Goal: Information Seeking & Learning: Understand process/instructions

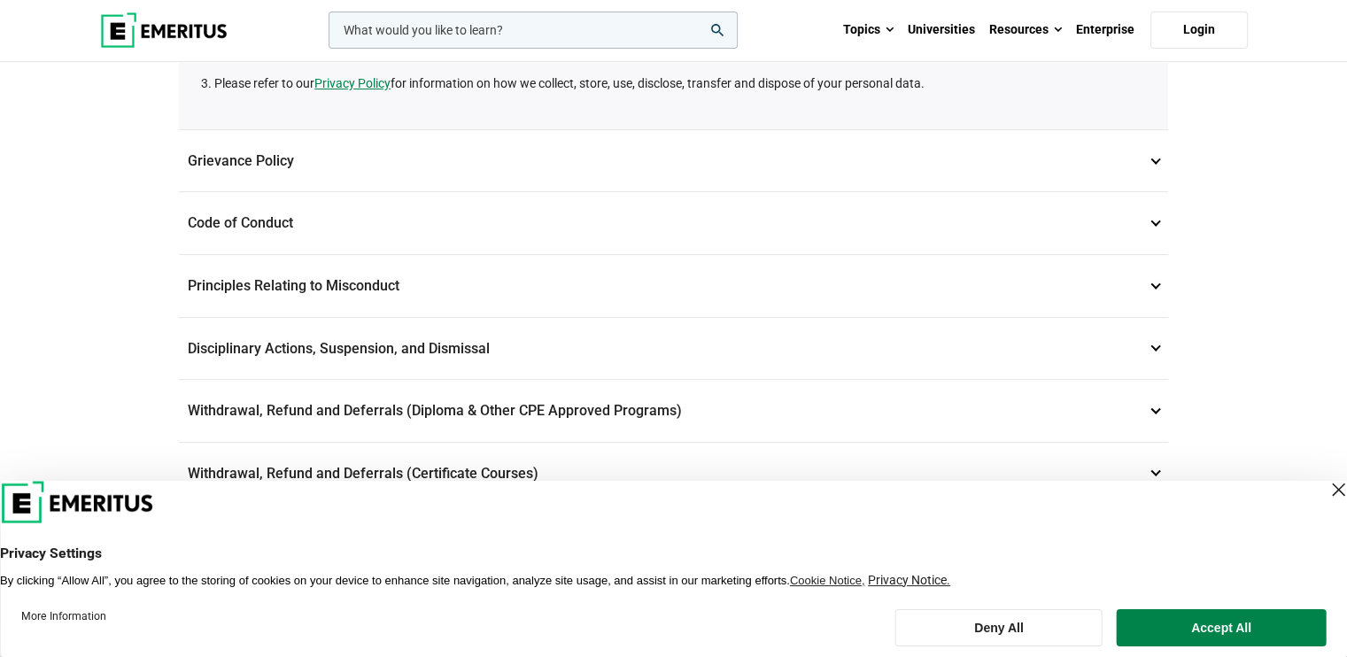
scroll to position [532, 0]
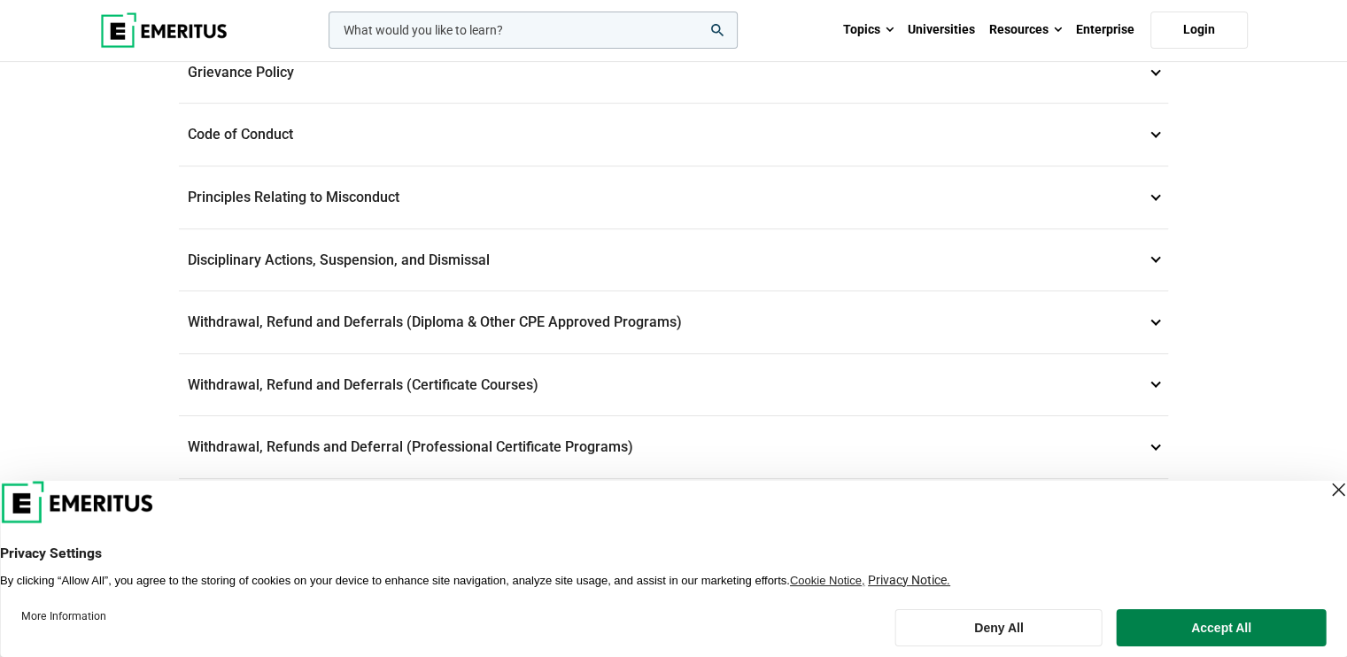
click at [1159, 316] on p "Withdrawal, Refund and Deferrals (Diploma & Other CPE Approved Programs) 6" at bounding box center [673, 322] width 989 height 62
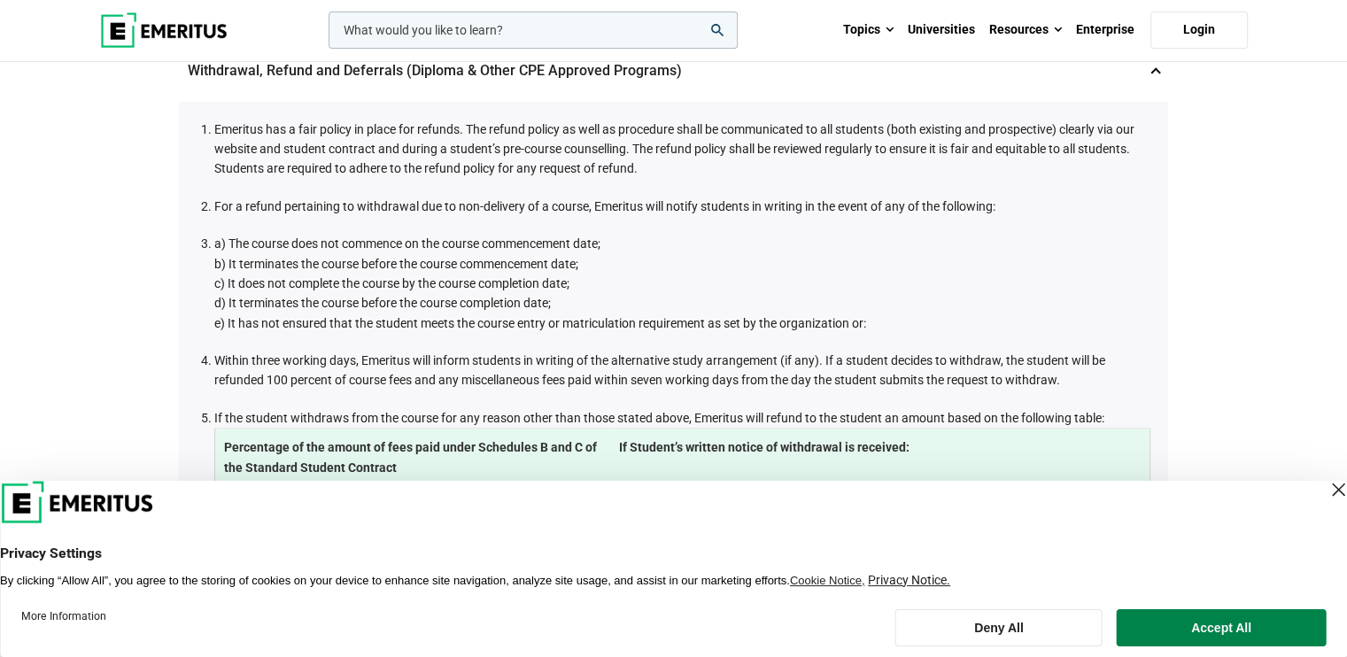
drag, startPoint x: 780, startPoint y: 291, endPoint x: 1228, endPoint y: 251, distance: 450.0
click at [1228, 251] on div "Student and Academic Policies Data Privacy 1 Emeritus is committed to maintaini…" at bounding box center [673, 610] width 1347 height 2159
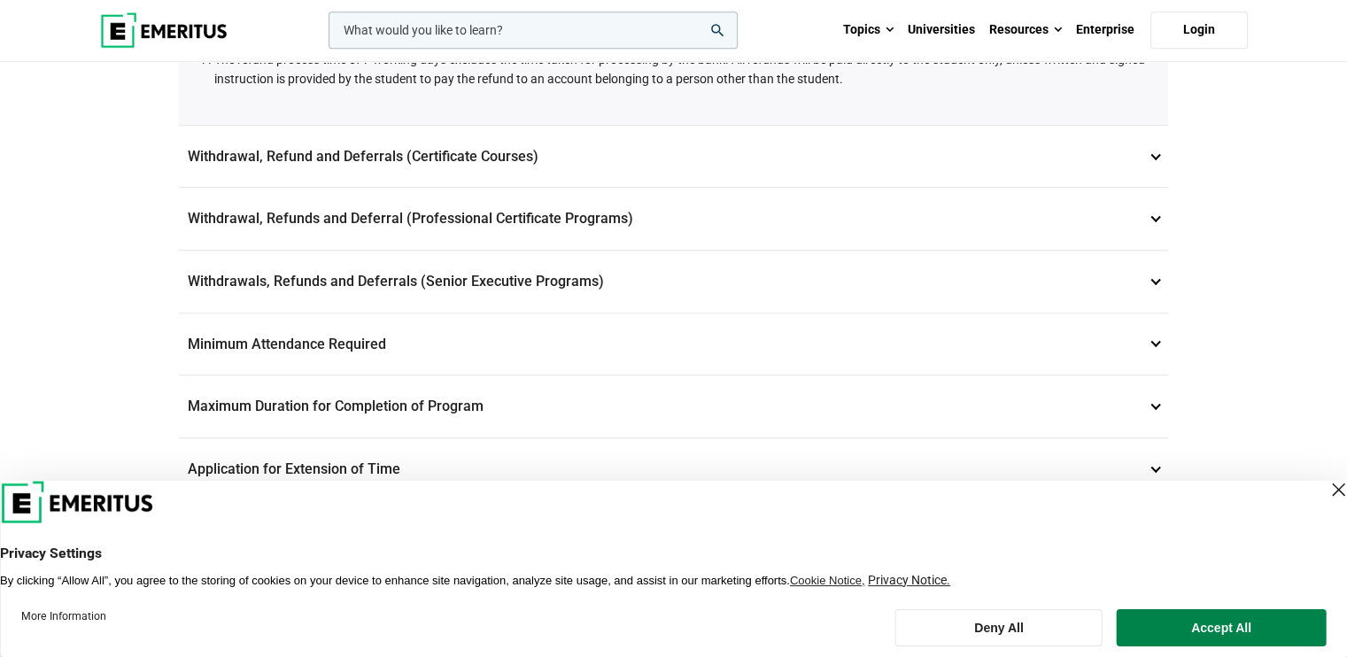
scroll to position [1329, 0]
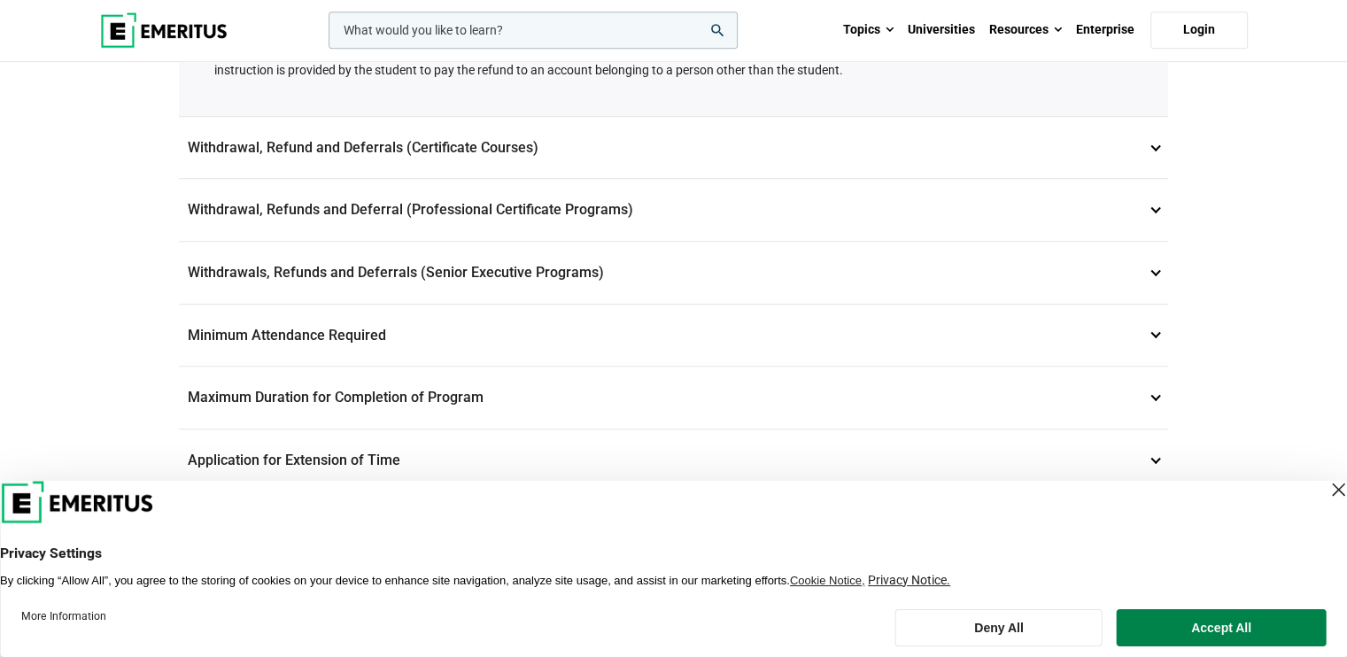
click at [464, 261] on p "Withdrawals, Refunds and Deferrals (Senior Executive Programs) 9" at bounding box center [673, 273] width 989 height 62
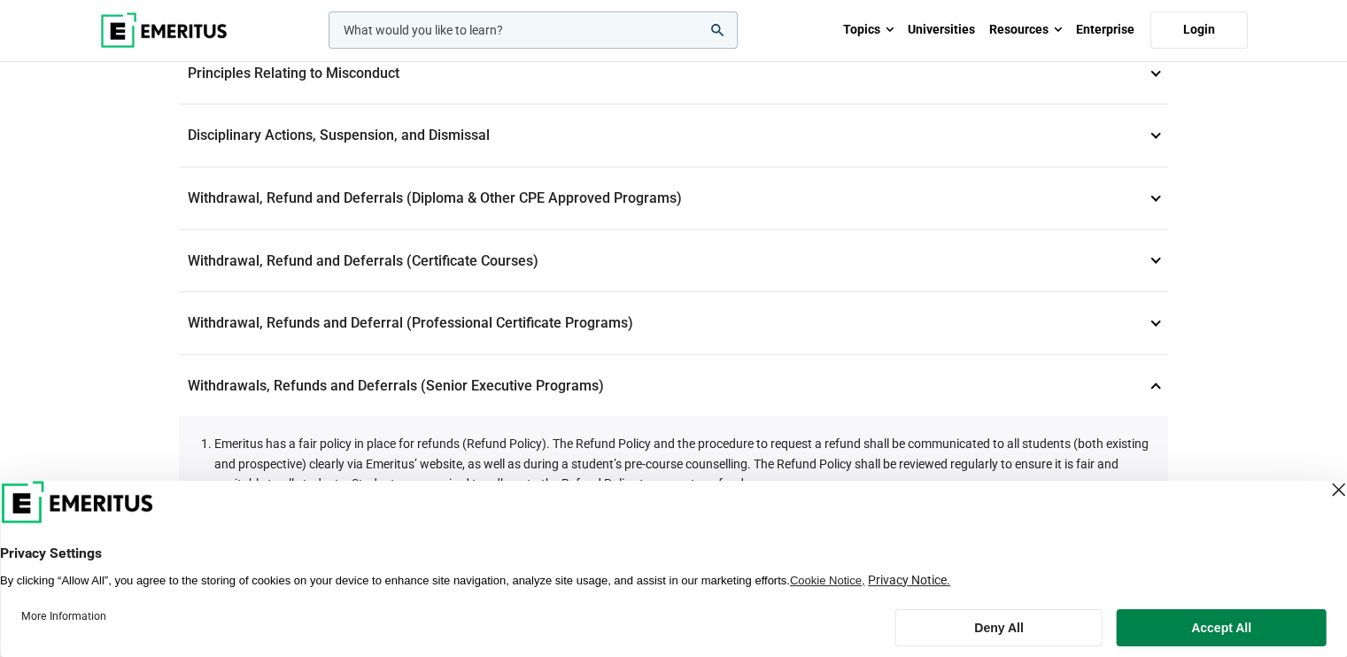
scroll to position [443, 0]
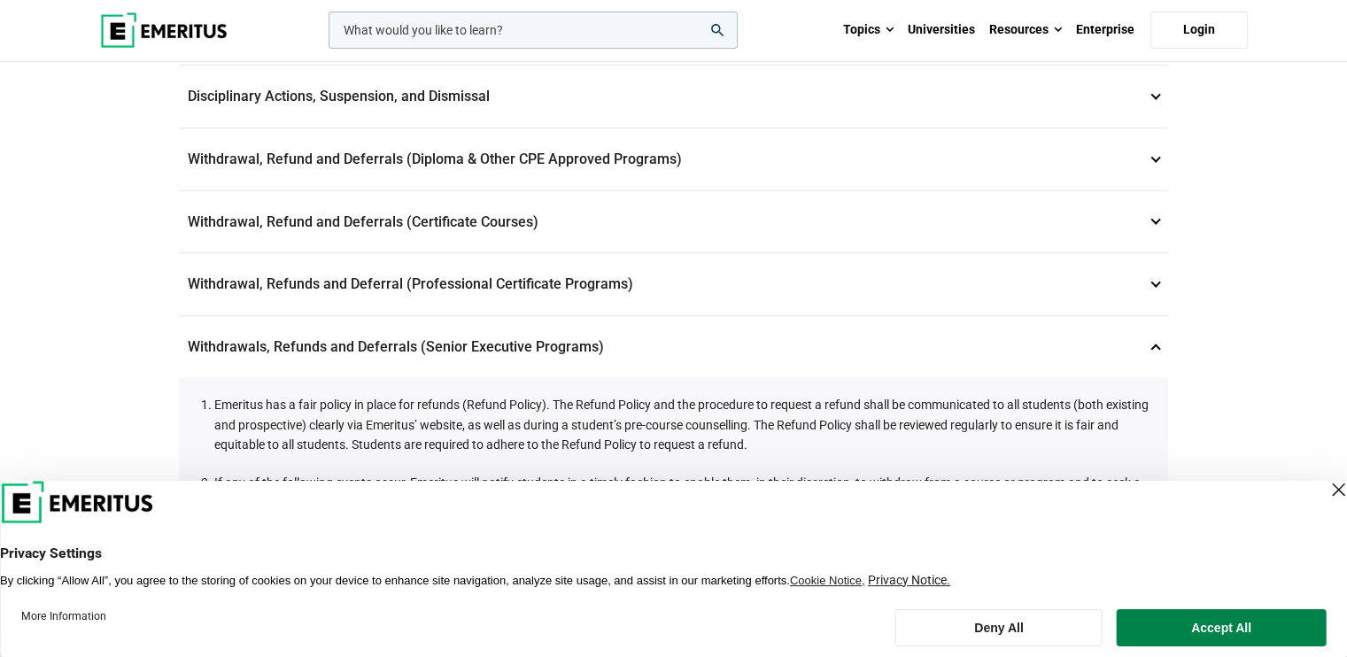
click at [534, 278] on p "Withdrawal, Refunds and Deferral (Professional Certificate Programs) 8" at bounding box center [673, 284] width 989 height 62
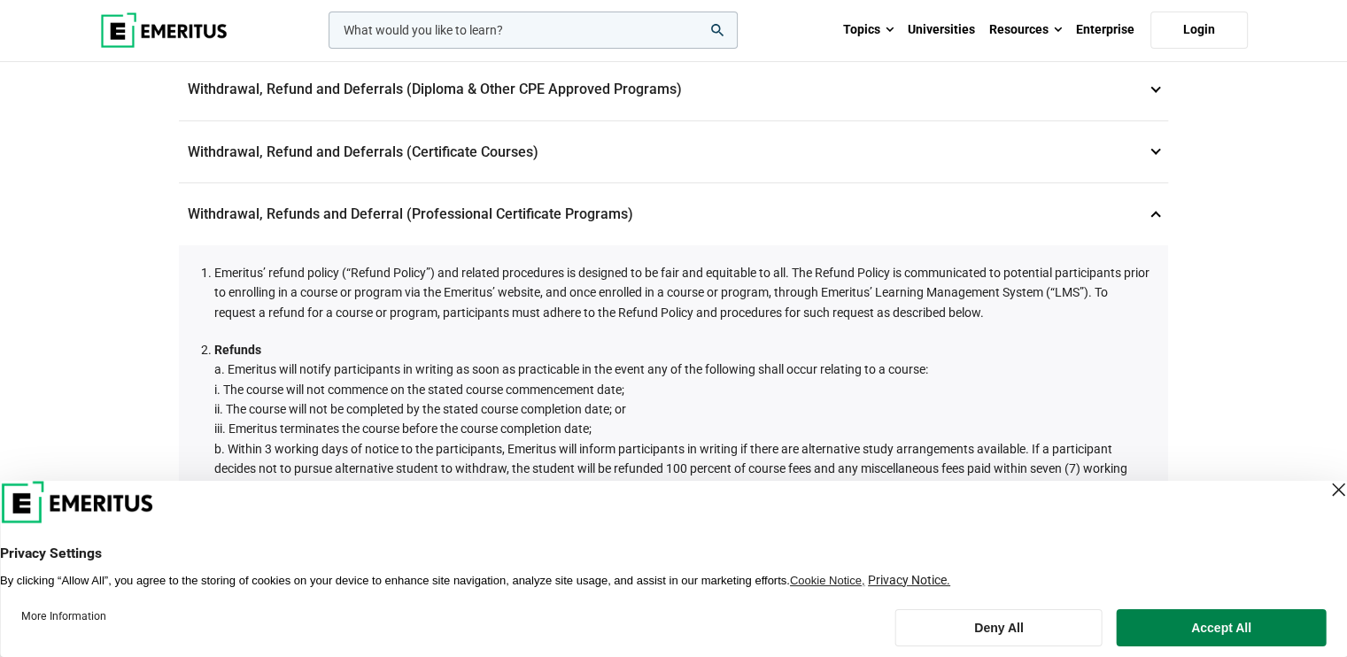
scroll to position [354, 0]
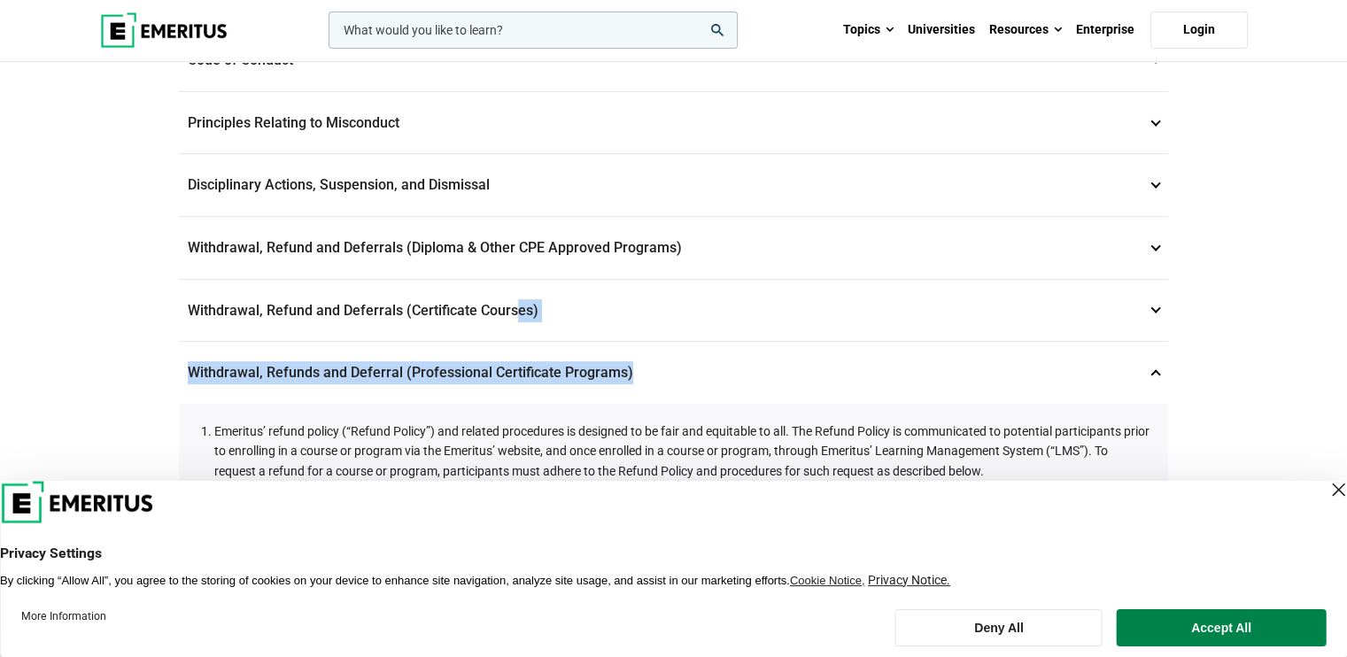
drag, startPoint x: 516, startPoint y: 307, endPoint x: 816, endPoint y: 321, distance: 300.6
click at [816, 321] on p "Withdrawal, Refund and Deferrals (Certificate Courses) 7" at bounding box center [673, 311] width 989 height 62
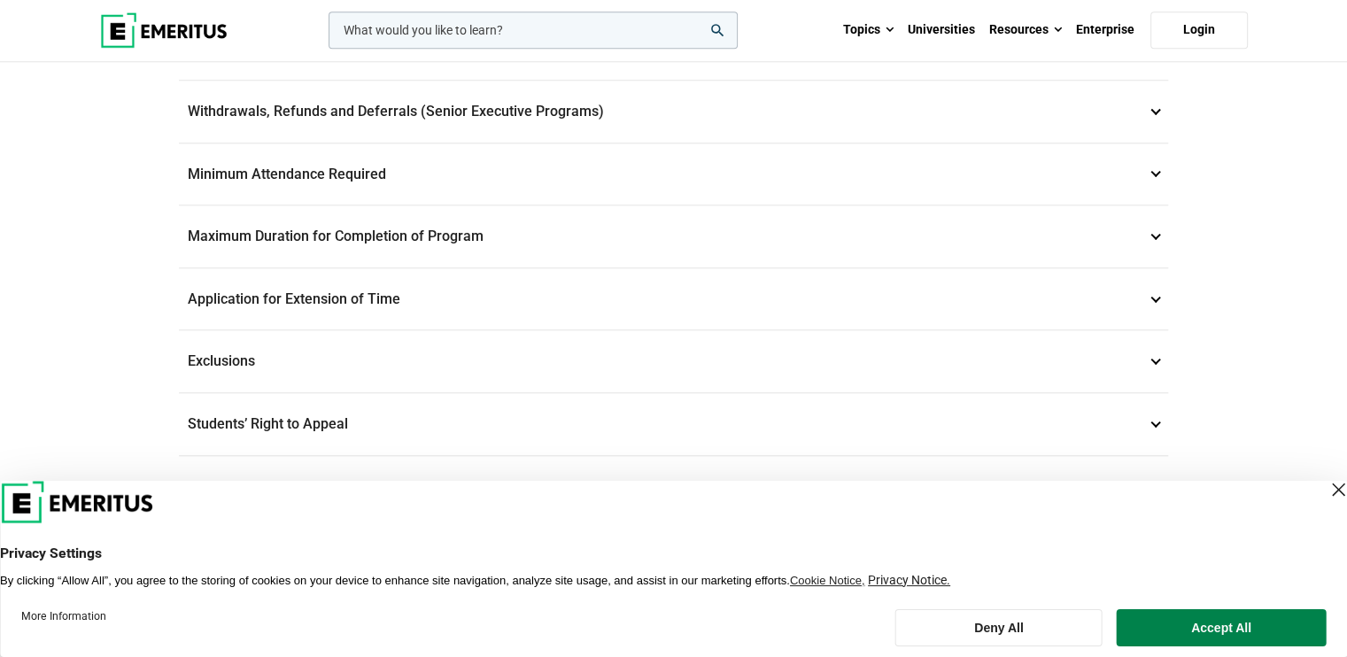
scroll to position [1860, 0]
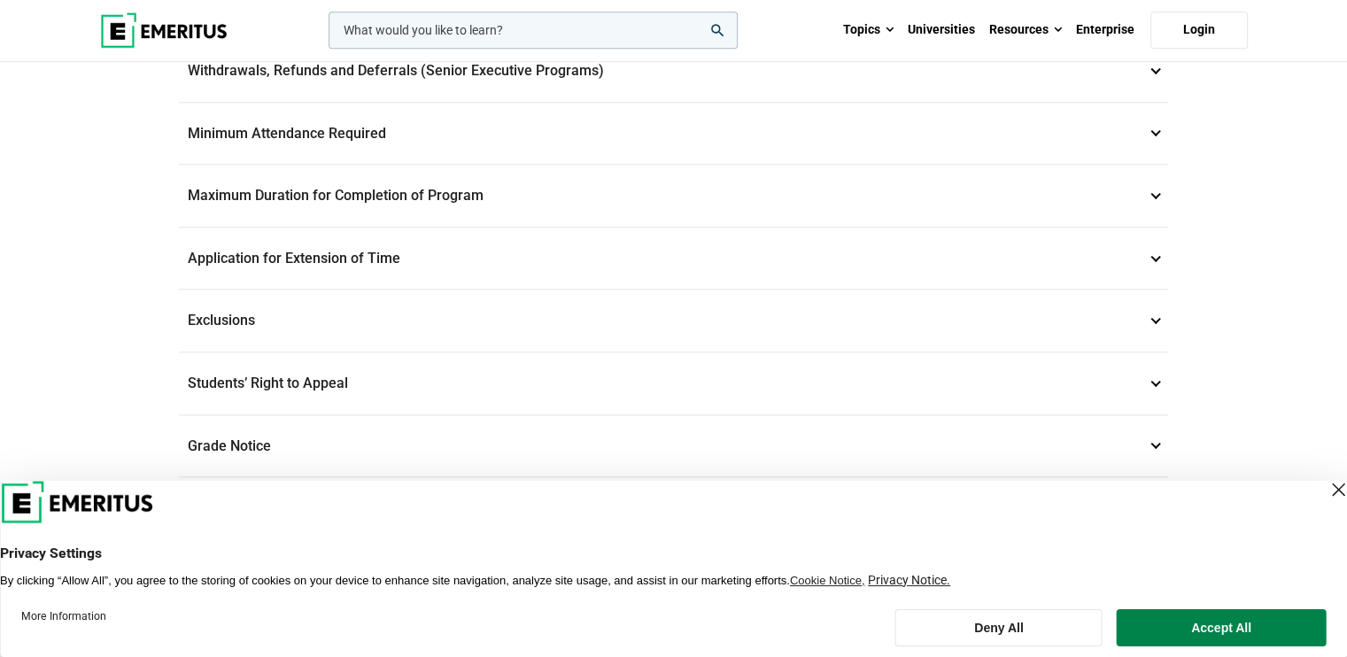
click at [305, 264] on p "Application for Extension of Time 12" at bounding box center [673, 259] width 989 height 62
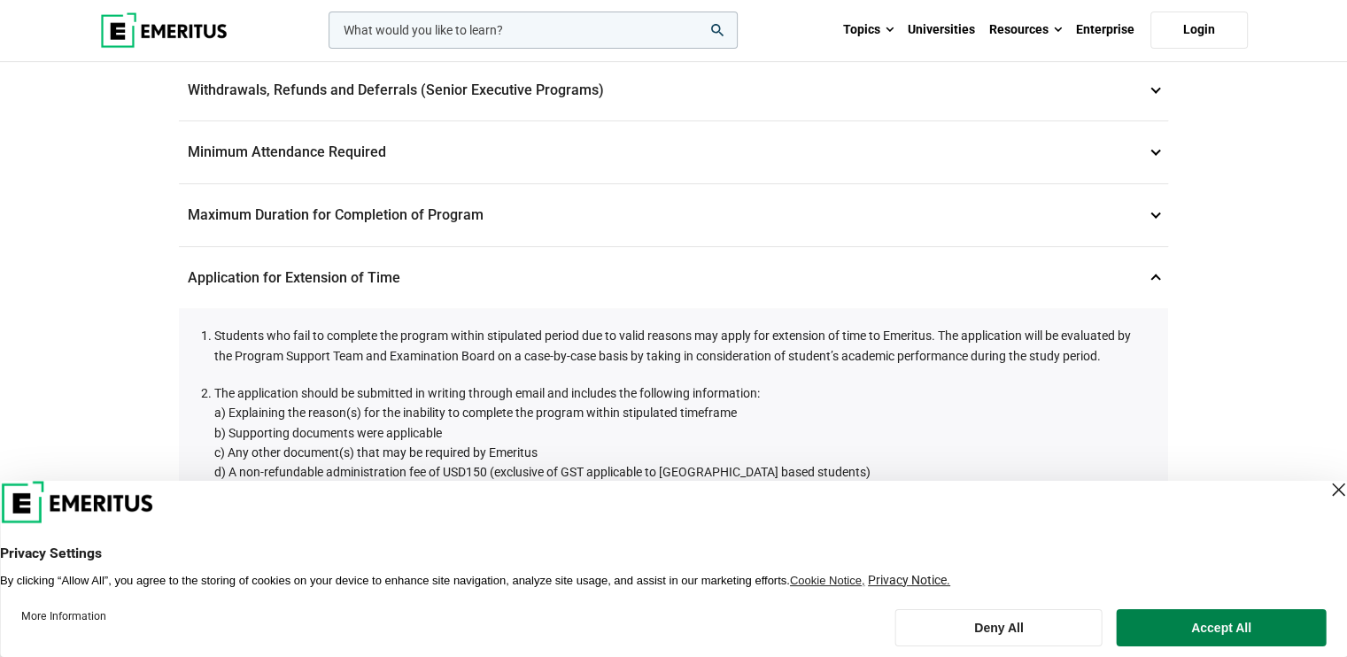
click at [348, 335] on li "Students who fail to complete the program within stipulated period due to valid…" at bounding box center [682, 346] width 936 height 40
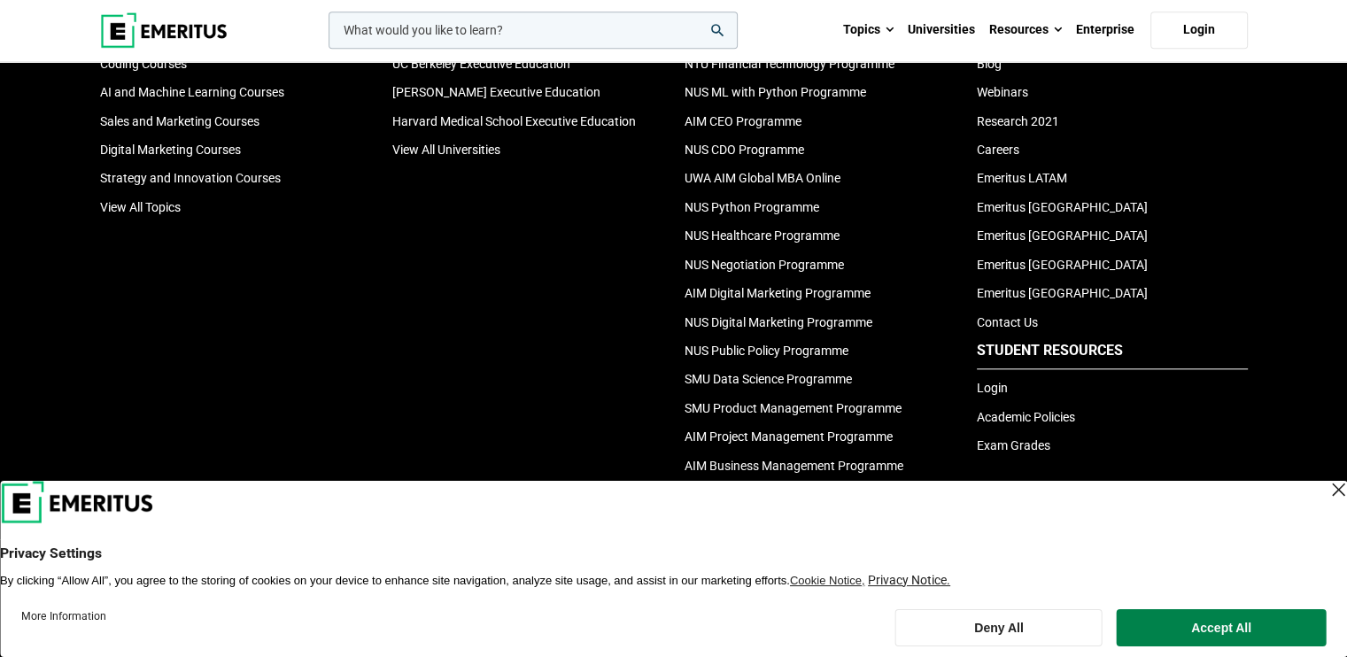
scroll to position [1921, 0]
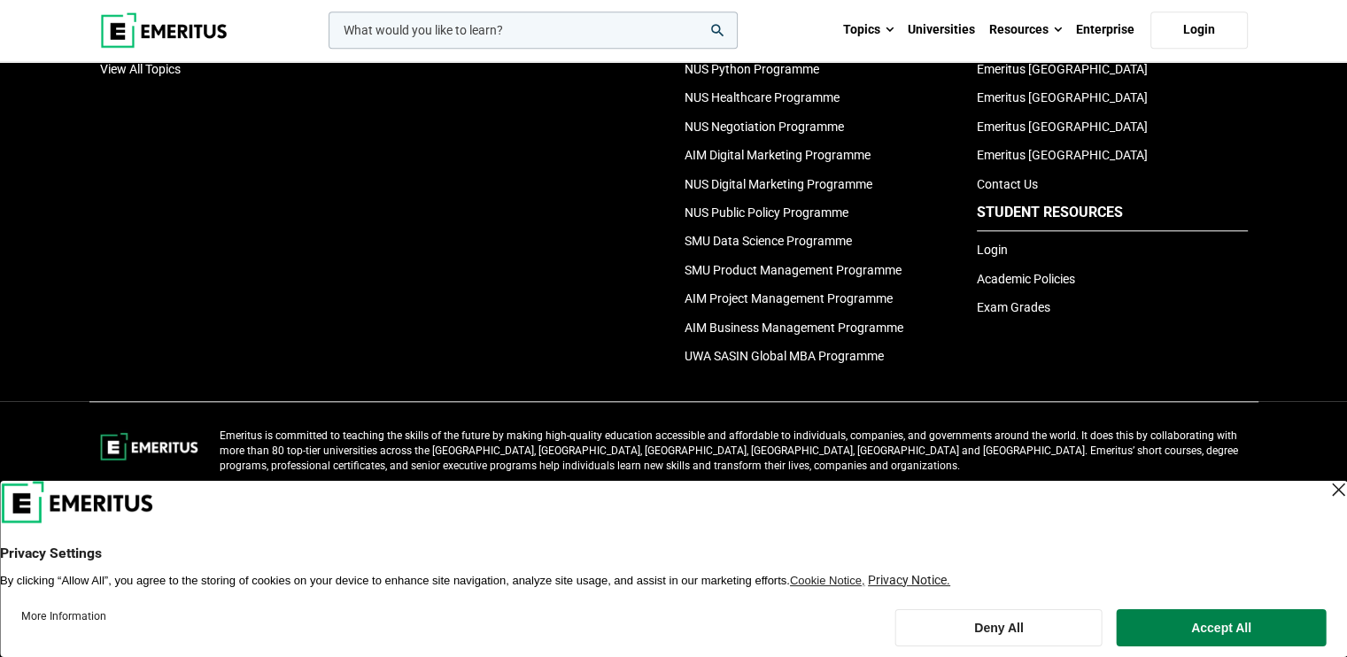
click at [39, 12] on header "leadership marketing project management data science product management Topics …" at bounding box center [673, 30] width 1347 height 63
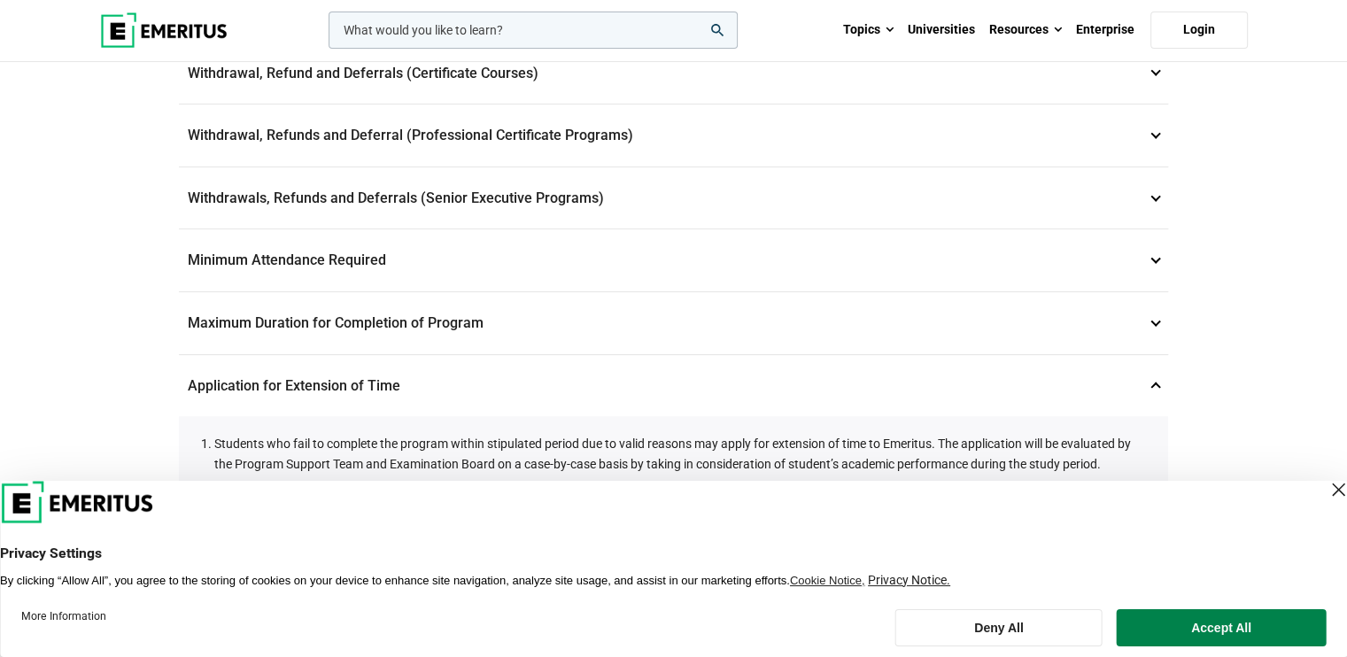
scroll to position [503, 0]
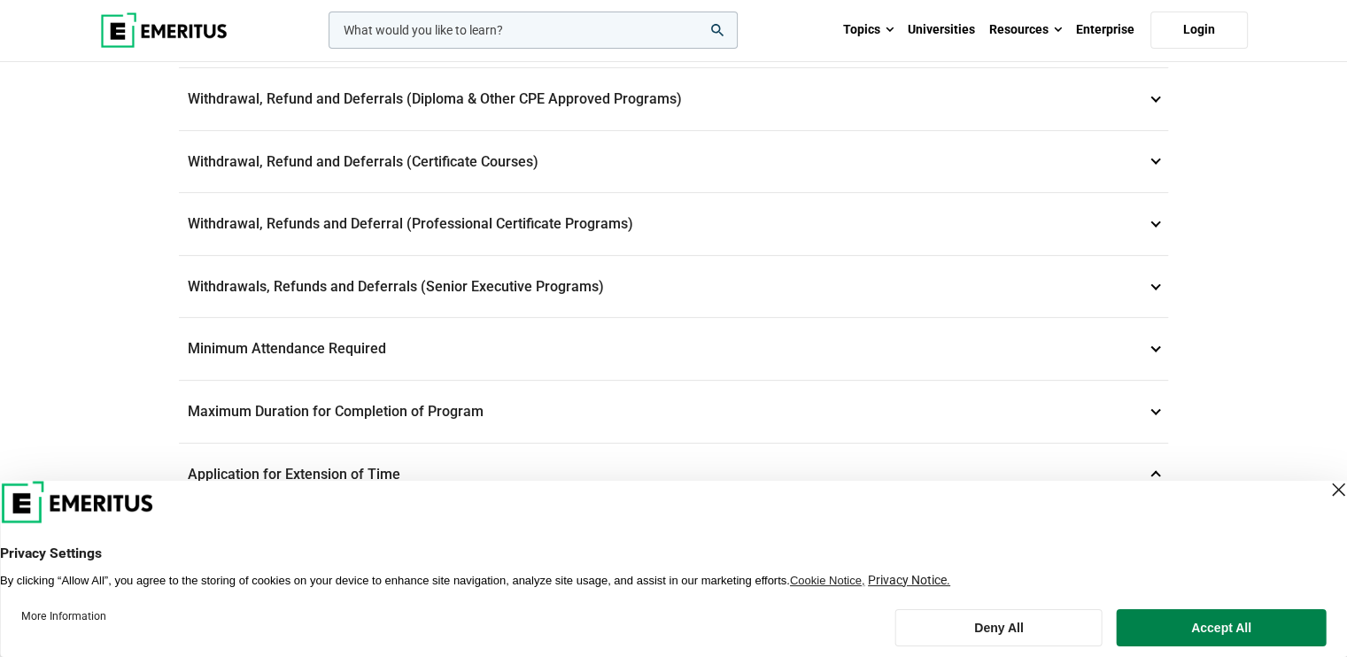
click at [565, 274] on p "Withdrawals, Refunds and Deferrals (Senior Executive Programs) 9" at bounding box center [673, 287] width 989 height 62
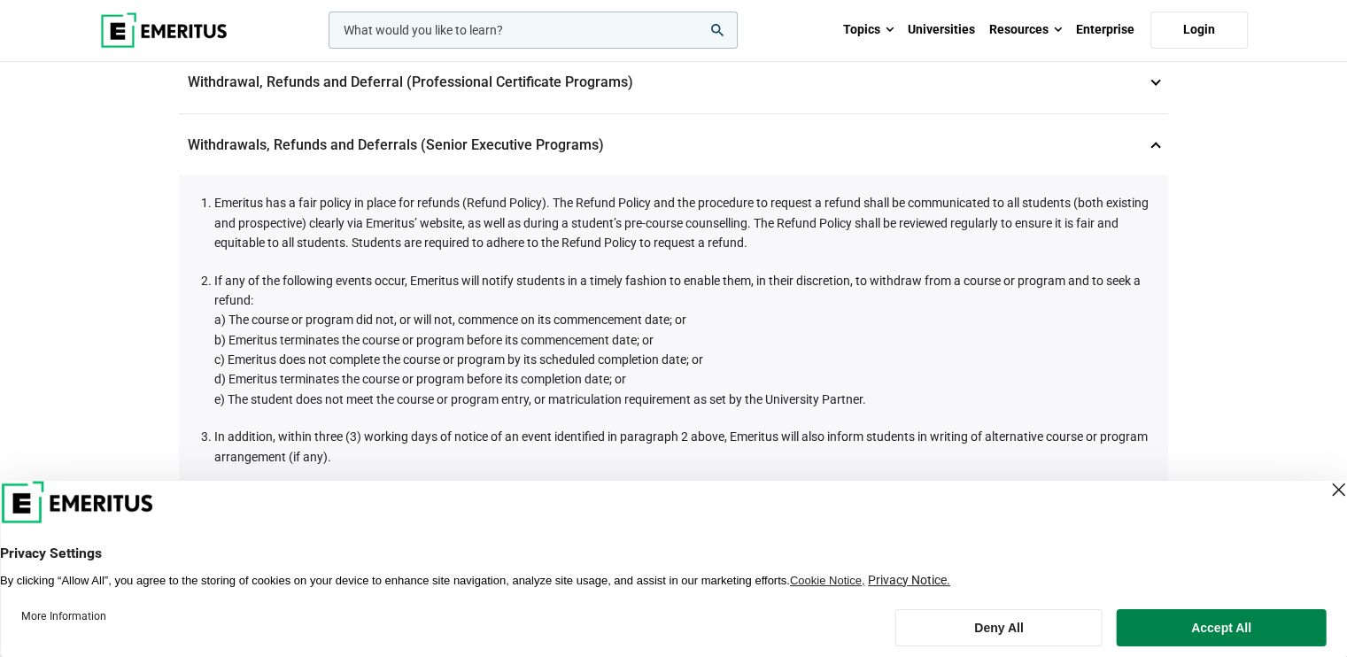
scroll to position [592, 0]
